Goal: Task Accomplishment & Management: Use online tool/utility

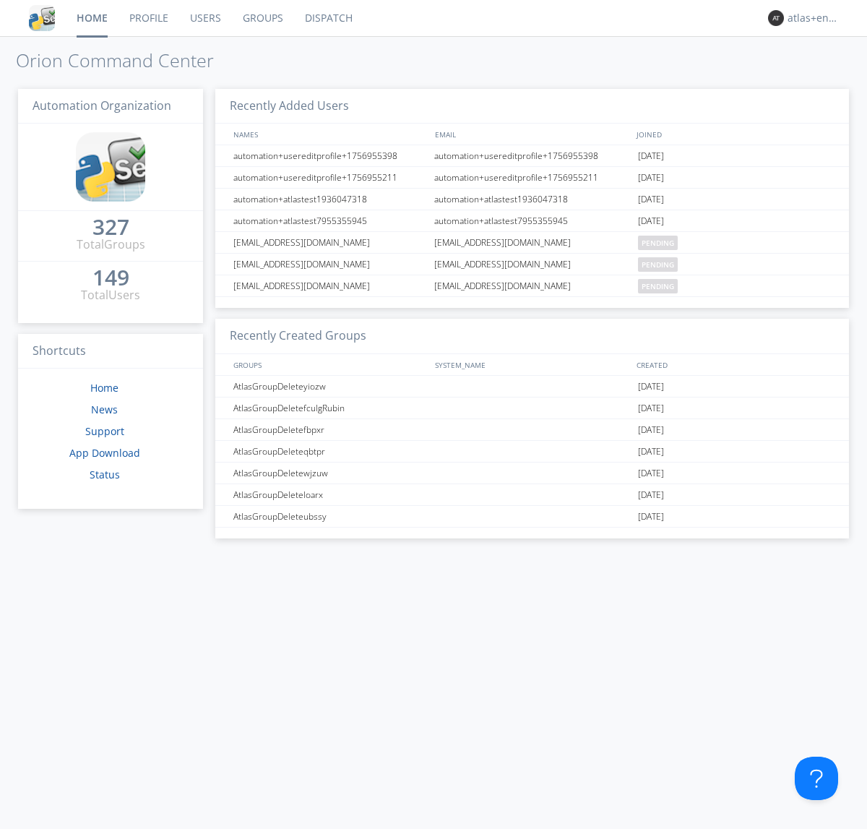
click at [327, 18] on link "Dispatch" at bounding box center [328, 18] width 69 height 36
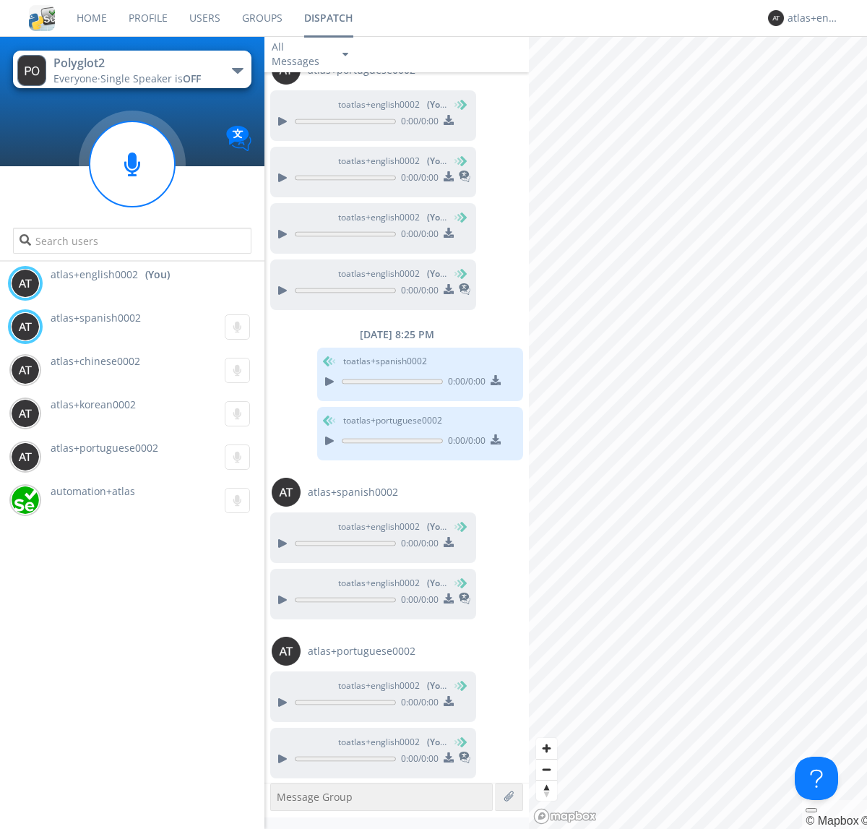
scroll to position [842, 0]
click at [237, 70] on div "button" at bounding box center [238, 71] width 12 height 6
click at [0, 0] on span "Polyglot3" at bounding box center [0, 0] width 0 height 0
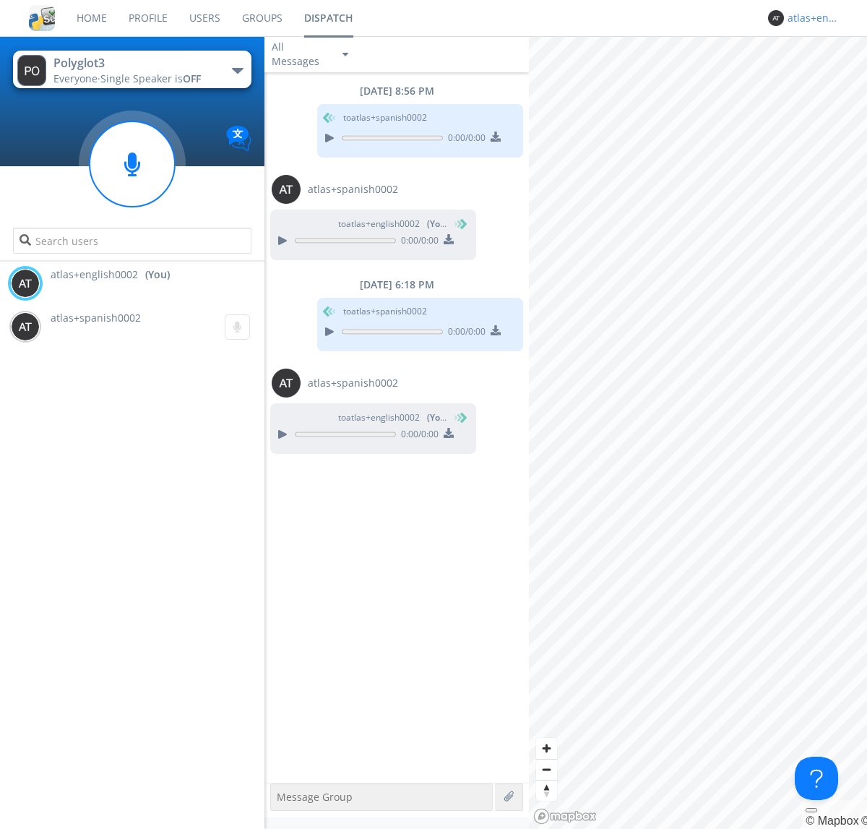
click at [811, 18] on div "atlas+english0002" at bounding box center [815, 18] width 54 height 14
click at [822, 76] on div "Log Out" at bounding box center [822, 77] width 74 height 26
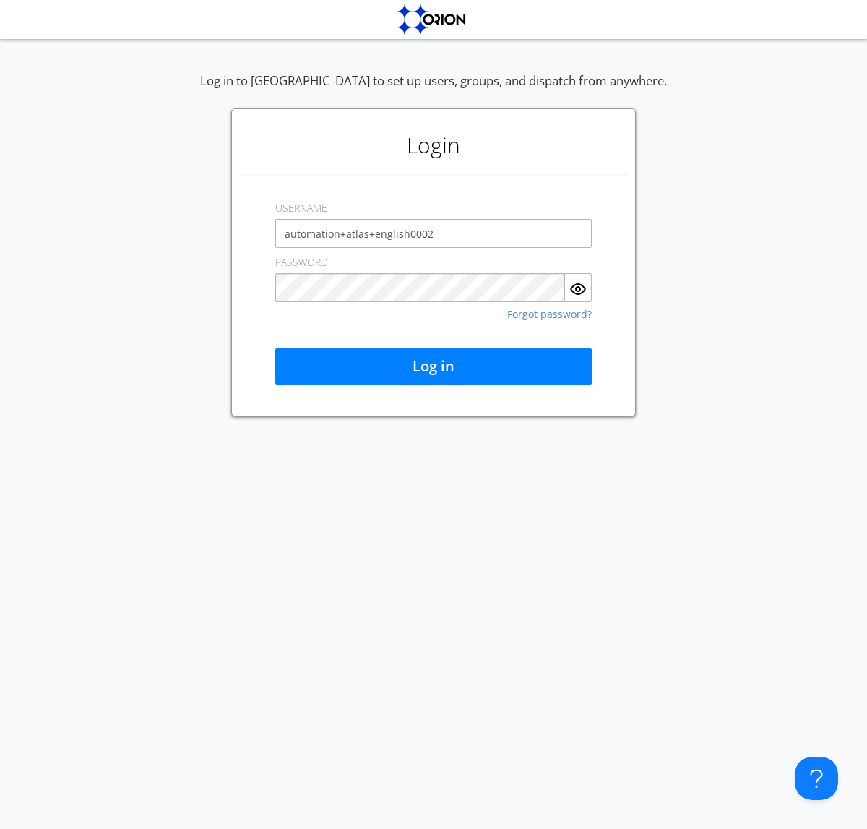
type input "automation+atlas+english0002"
click at [434, 366] on button "Log in" at bounding box center [433, 366] width 316 height 36
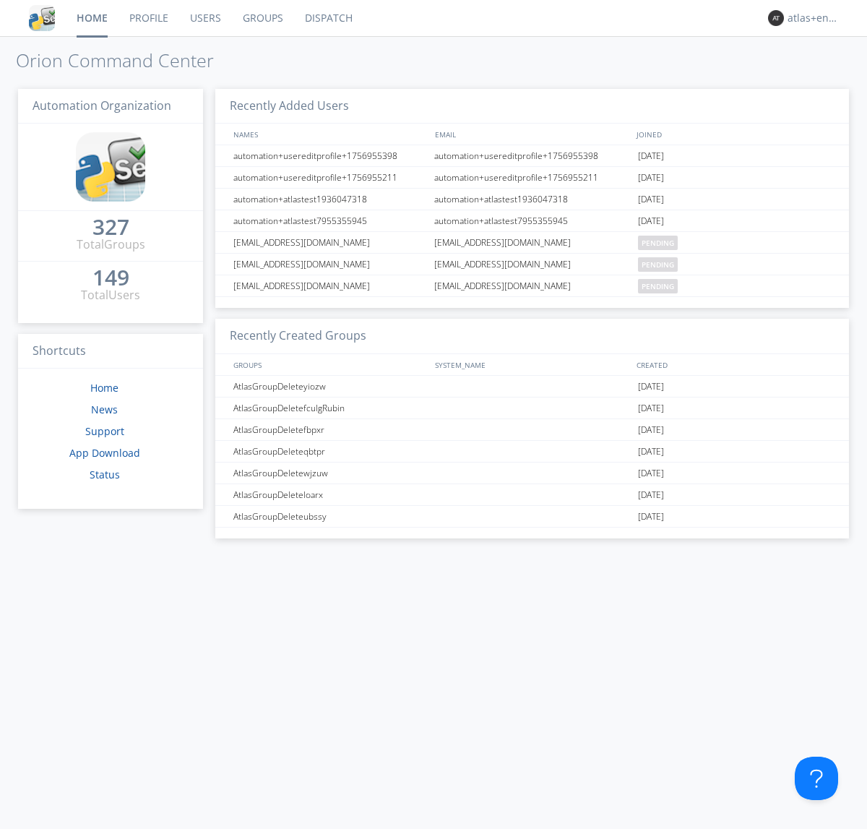
click at [327, 18] on link "Dispatch" at bounding box center [328, 18] width 69 height 36
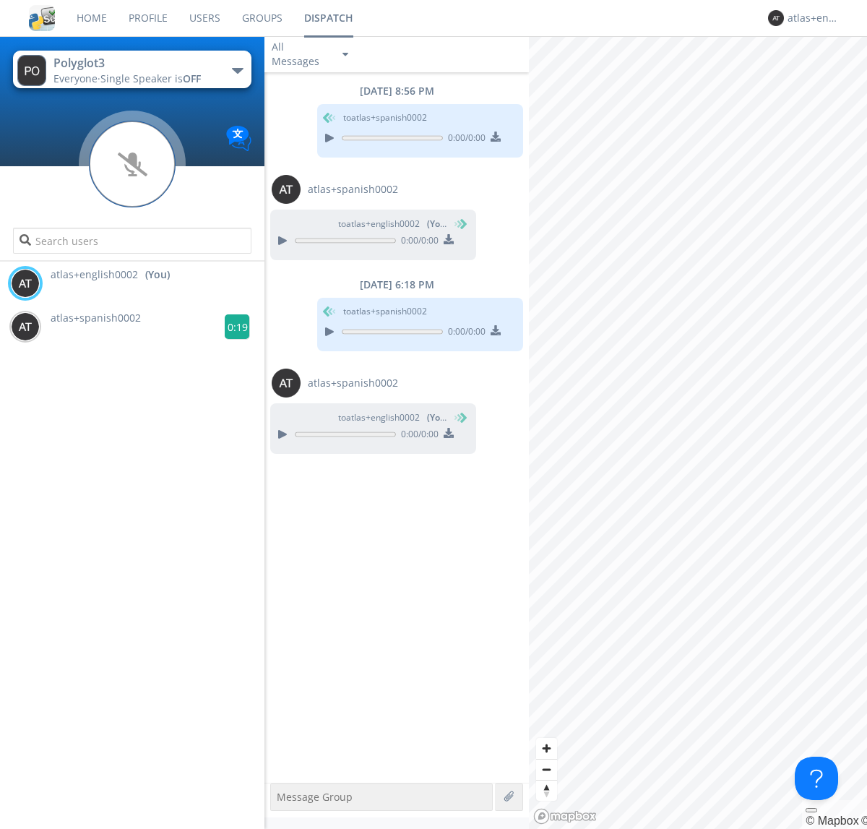
click at [231, 327] on g at bounding box center [237, 326] width 25 height 25
